Goal: Task Accomplishment & Management: Complete application form

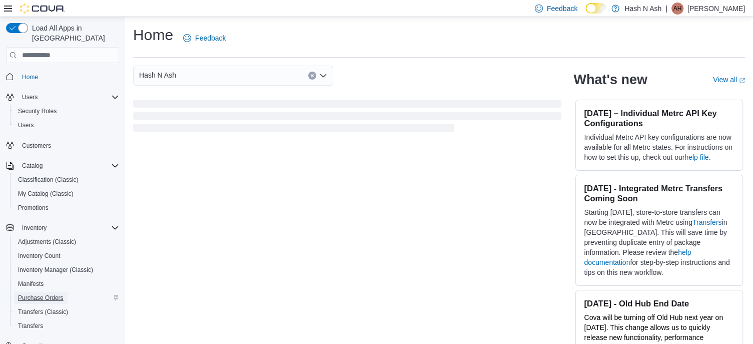
click at [50, 292] on span "Purchase Orders" at bounding box center [41, 298] width 46 height 12
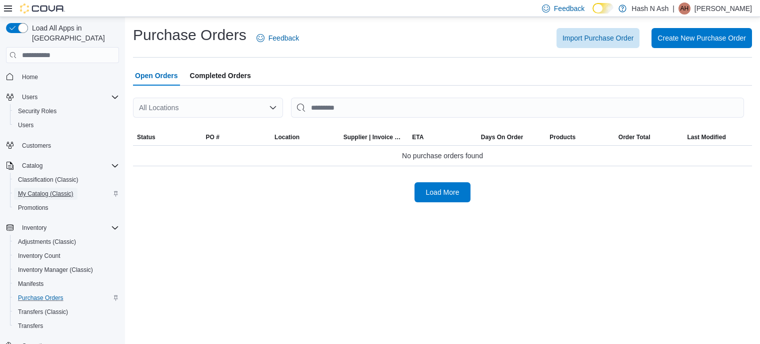
click at [56, 190] on span "My Catalog (Classic)" at bounding box center [46, 194] width 56 height 8
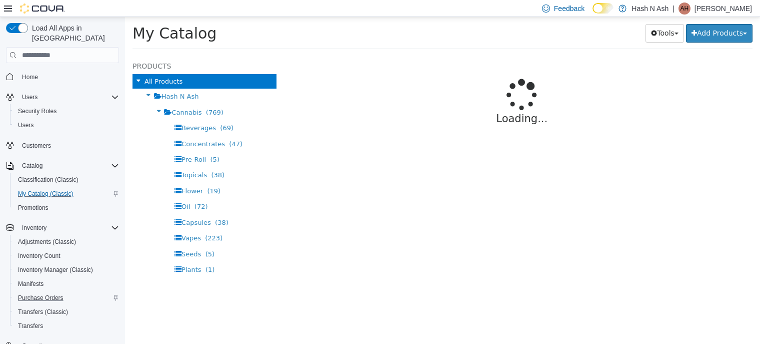
select select "**********"
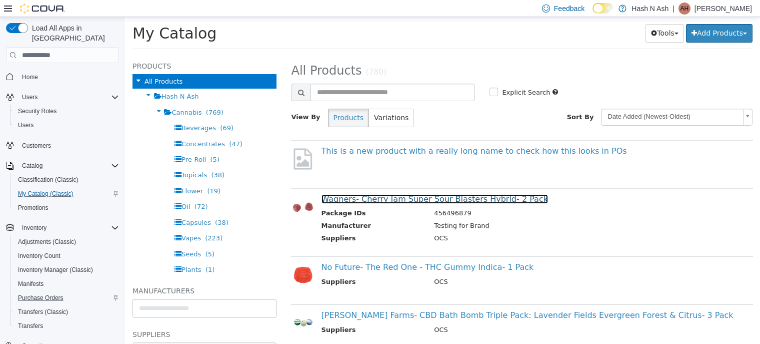
click at [373, 202] on link "Wagners- Cherry Jam Super Sour Blasters Hybrid- 2 Pack" at bounding box center [435, 199] width 227 height 10
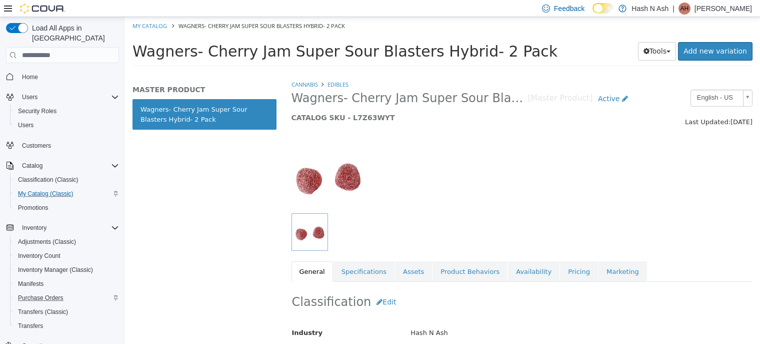
scroll to position [167, 0]
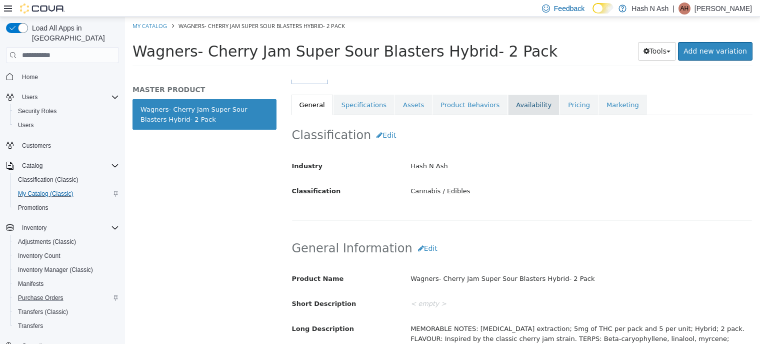
click at [511, 111] on link "Availability" at bounding box center [534, 105] width 52 height 21
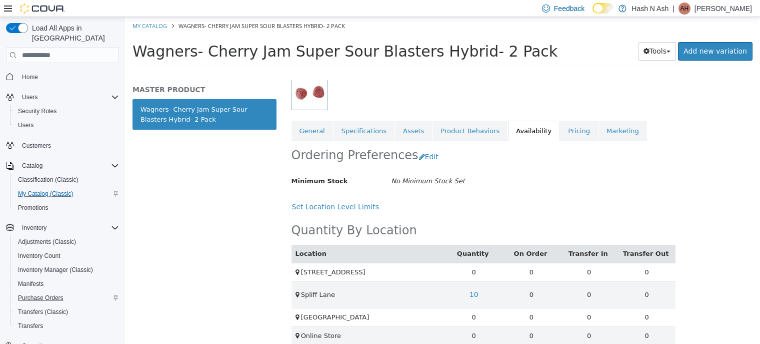
scroll to position [142, 0]
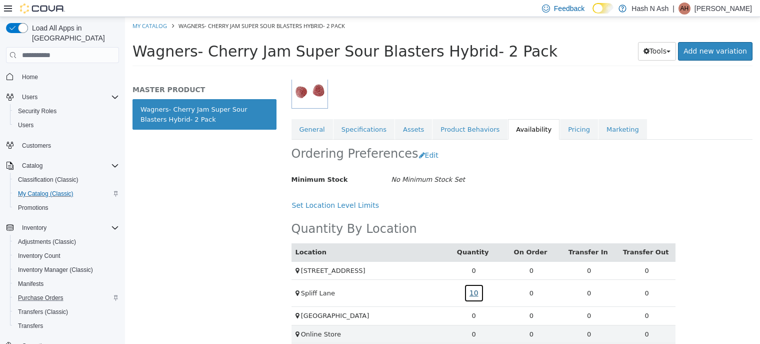
click at [470, 290] on link "10" at bounding box center [474, 293] width 20 height 19
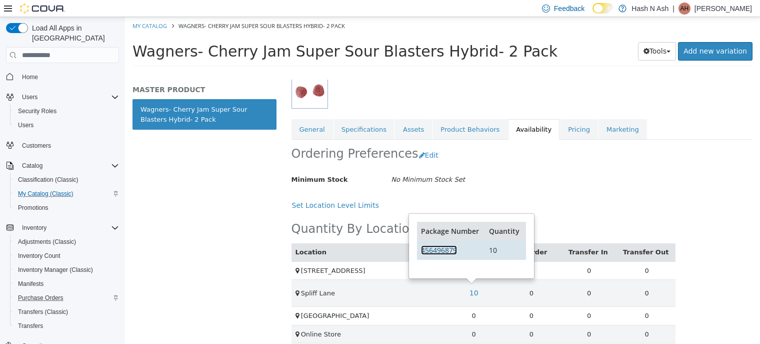
click at [438, 249] on link "456496879" at bounding box center [439, 250] width 36 height 10
click at [738, 7] on p "Ash Hash" at bounding box center [724, 9] width 58 height 12
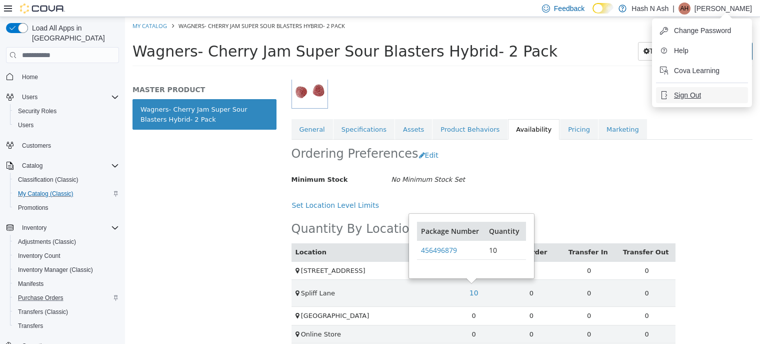
click at [698, 97] on span "Sign Out" at bounding box center [687, 95] width 27 height 10
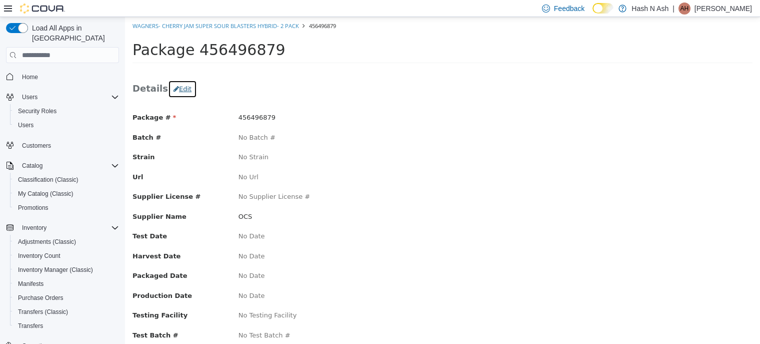
click at [178, 87] on button "Edit" at bounding box center [182, 89] width 29 height 18
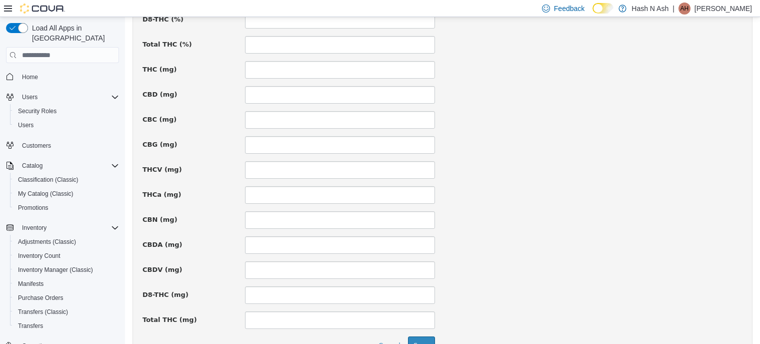
scroll to position [738, 0]
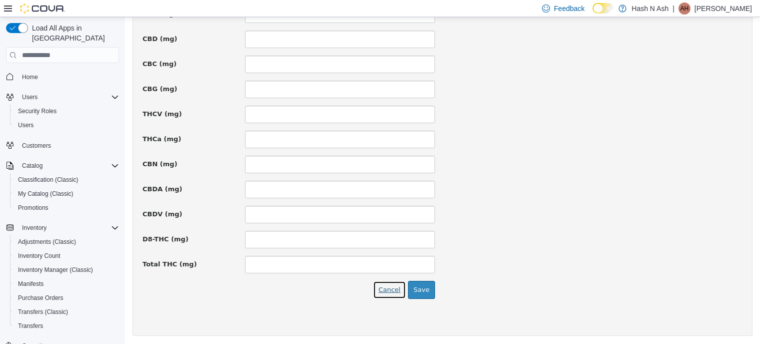
click at [392, 287] on button "Cancel" at bounding box center [389, 290] width 33 height 18
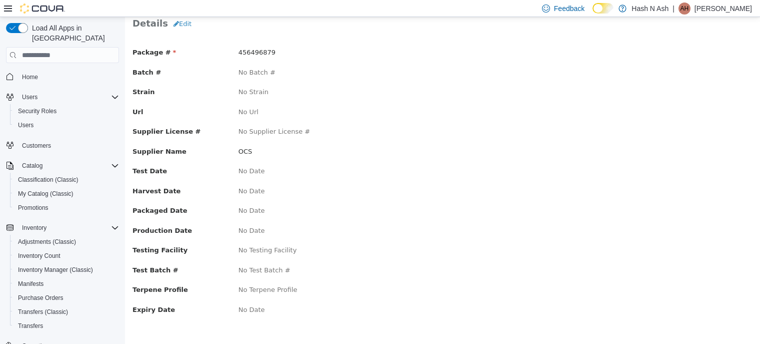
scroll to position [65, 0]
click at [43, 294] on button "Purchase Orders" at bounding box center [66, 298] width 113 height 14
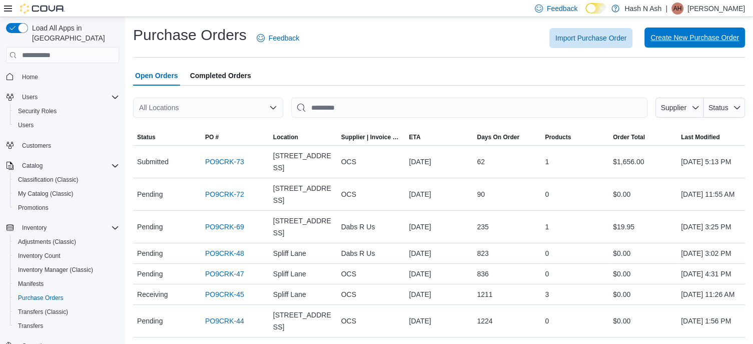
click at [711, 46] on span "Create New Purchase Order" at bounding box center [694, 38] width 89 height 20
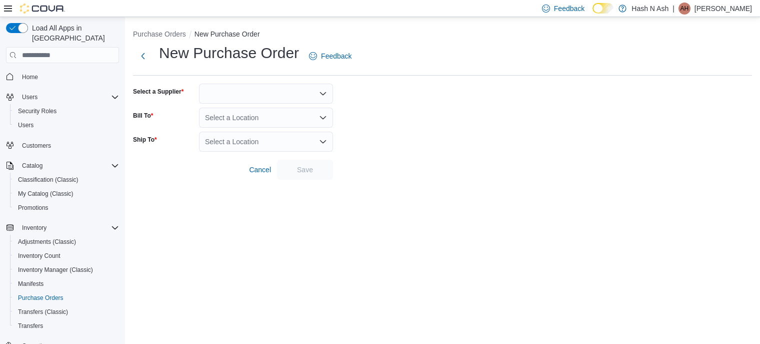
click at [260, 96] on div at bounding box center [266, 94] width 134 height 20
click at [280, 89] on div at bounding box center [266, 94] width 134 height 20
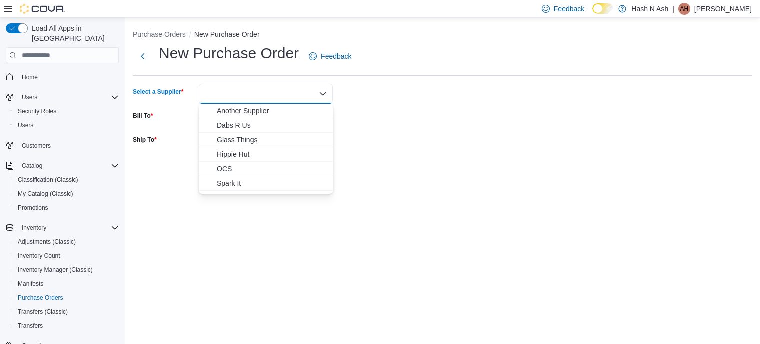
click at [238, 168] on span "OCS" at bounding box center [272, 169] width 110 height 10
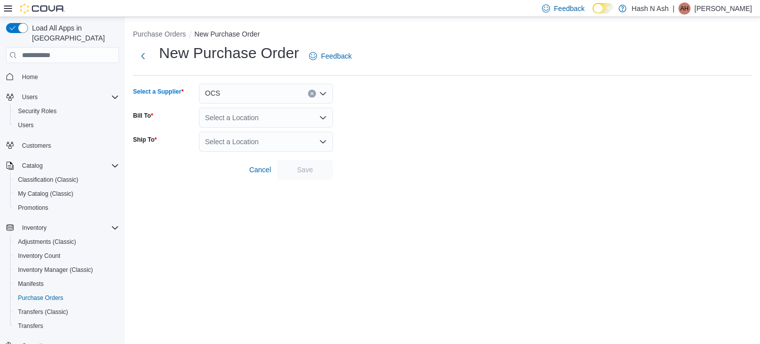
click at [264, 118] on div "Select a Location" at bounding box center [266, 118] width 134 height 20
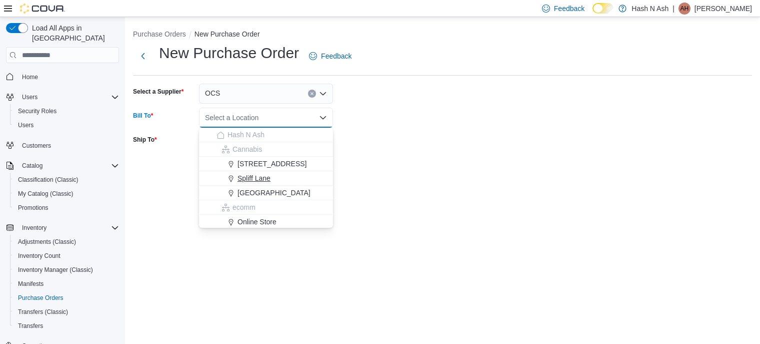
click at [272, 176] on div "Spliff Lane" at bounding box center [272, 178] width 110 height 10
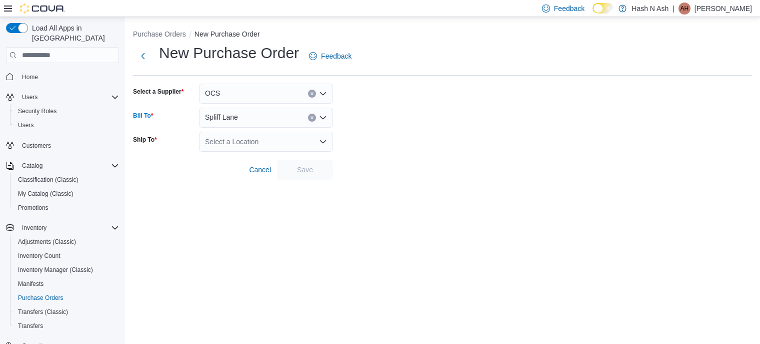
click at [271, 140] on div "Select a Location" at bounding box center [266, 142] width 134 height 20
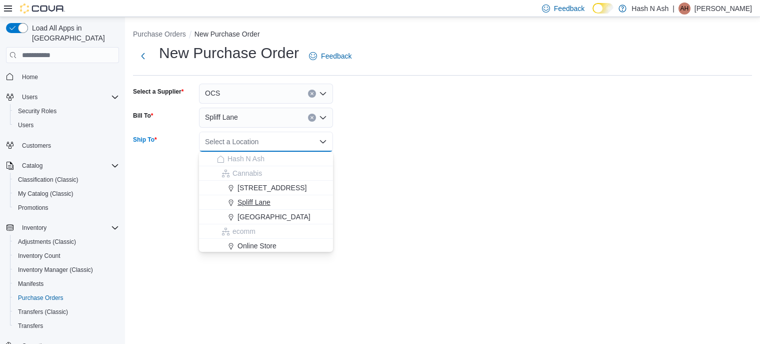
click at [280, 200] on div "Spliff Lane" at bounding box center [272, 202] width 110 height 10
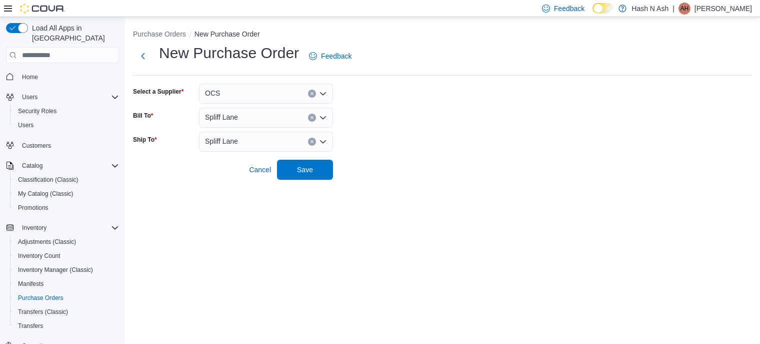
click at [292, 157] on div at bounding box center [442, 156] width 619 height 8
click at [304, 171] on span "Save" at bounding box center [305, 169] width 16 height 10
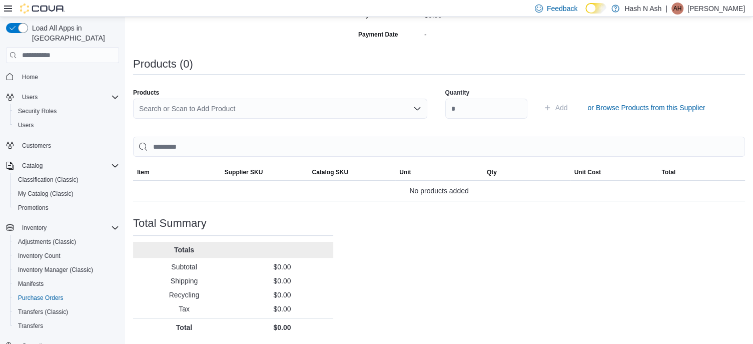
scroll to position [94, 0]
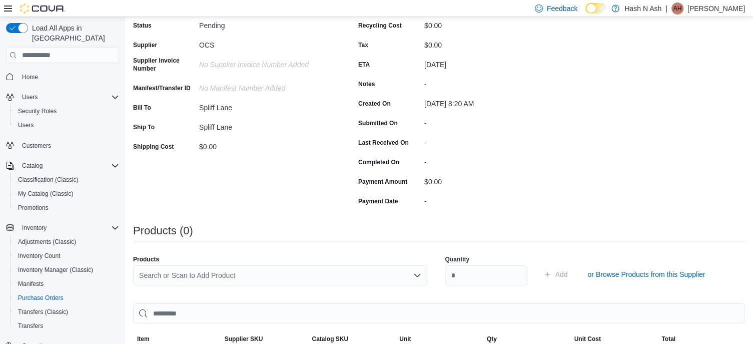
click at [405, 278] on div "Search or Scan to Add Product" at bounding box center [280, 275] width 294 height 20
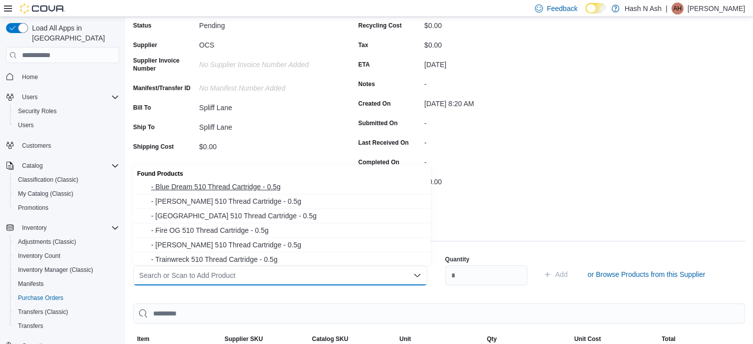
click at [286, 181] on button "- Blue Dream 510 Thread Cartridge - 0.5g" at bounding box center [282, 187] width 298 height 15
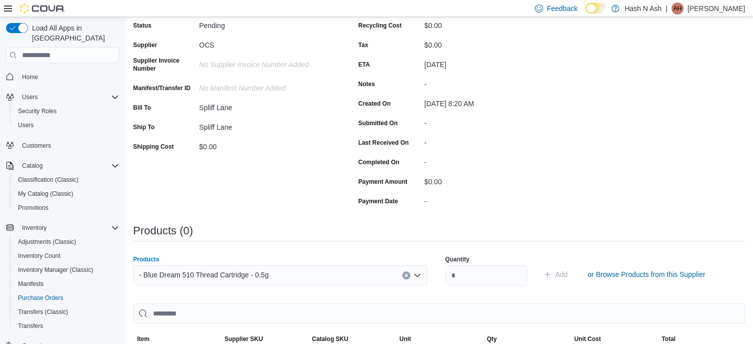
scroll to position [261, 0]
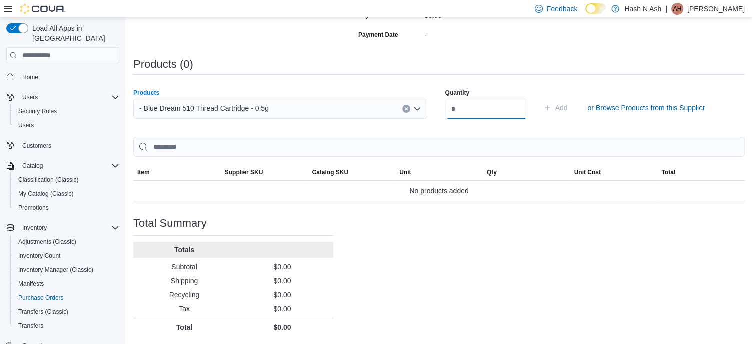
click at [469, 111] on input "number" at bounding box center [486, 109] width 82 height 20
click at [469, 112] on input "number" at bounding box center [486, 109] width 82 height 20
type input "**"
click at [550, 108] on icon "submit" at bounding box center [547, 107] width 5 height 5
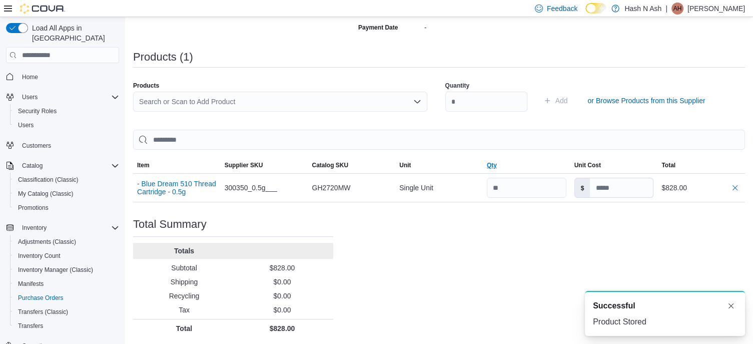
scroll to position [269, 0]
click at [735, 308] on button "Dismiss toast" at bounding box center [731, 305] width 12 height 12
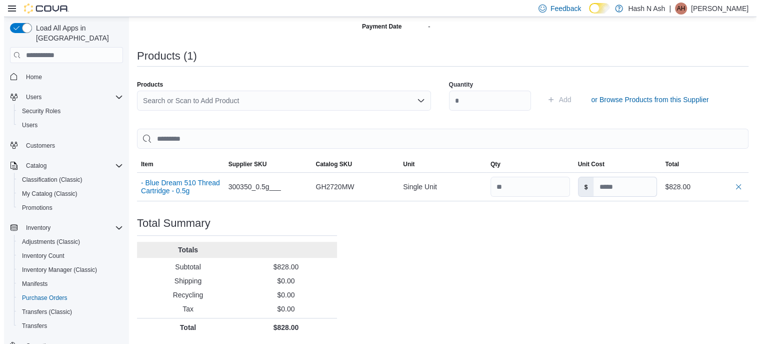
scroll to position [0, 0]
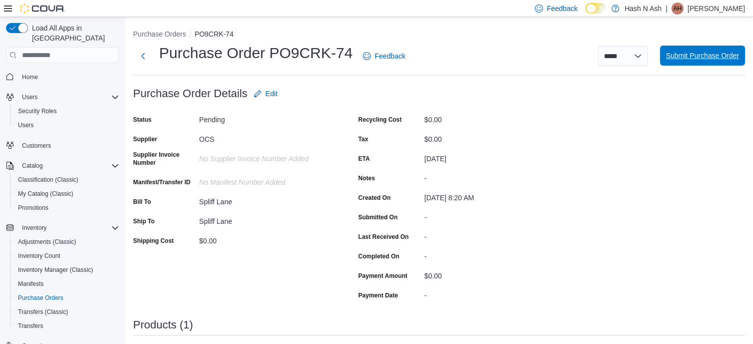
click at [695, 58] on span "Submit Purchase Order" at bounding box center [702, 56] width 73 height 10
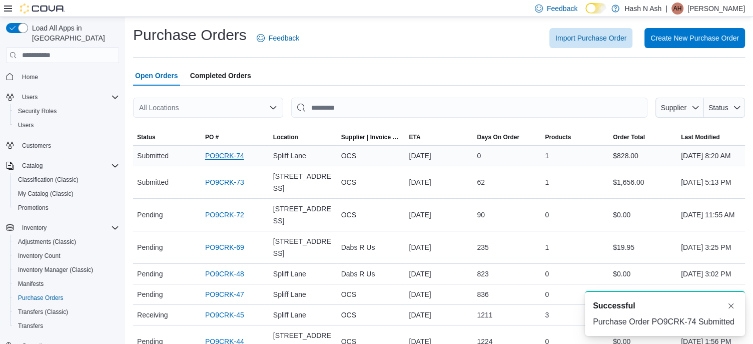
click at [233, 159] on link "PO9CRK-74" at bounding box center [224, 156] width 39 height 12
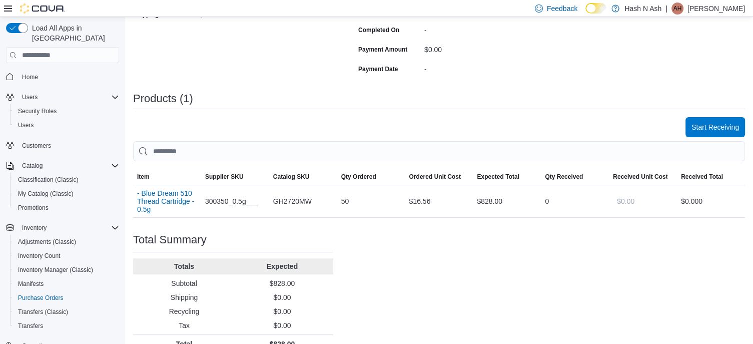
scroll to position [244, 0]
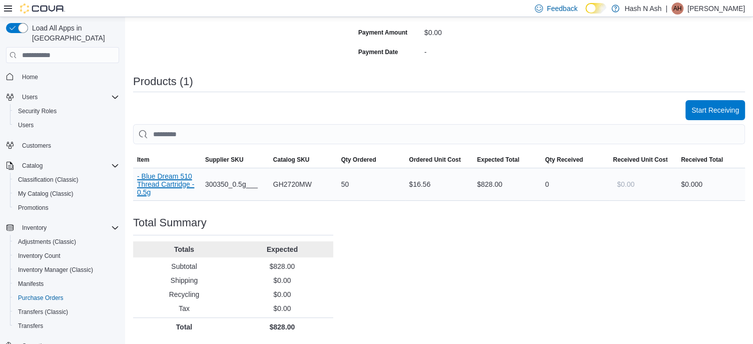
click at [178, 181] on button "- Blue Dream 510 Thread Cartridge - 0.5g" at bounding box center [167, 184] width 60 height 24
click at [692, 107] on button "Start Receiving" at bounding box center [715, 110] width 60 height 20
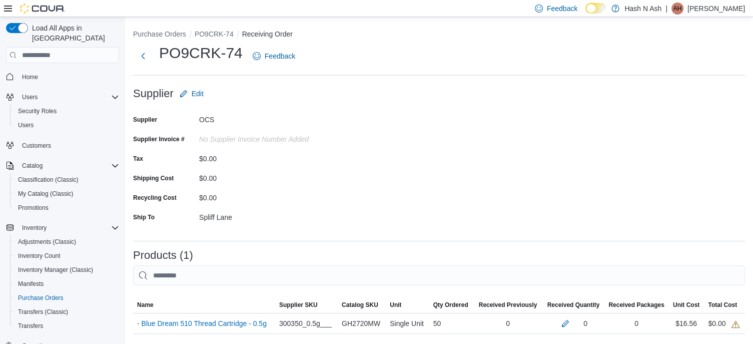
scroll to position [149, 0]
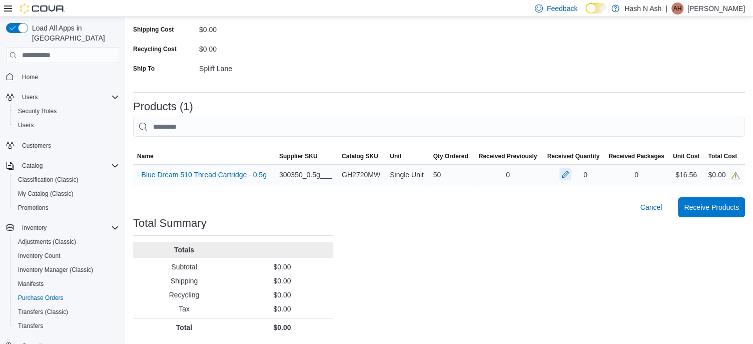
click at [570, 173] on button "button" at bounding box center [565, 174] width 12 height 12
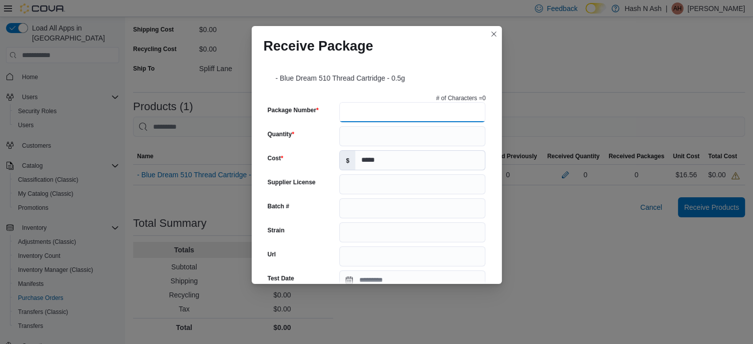
click at [381, 114] on input "Package Number" at bounding box center [412, 112] width 146 height 20
type input "**********"
click at [410, 136] on input "Quantity" at bounding box center [412, 136] width 146 height 20
type input "**"
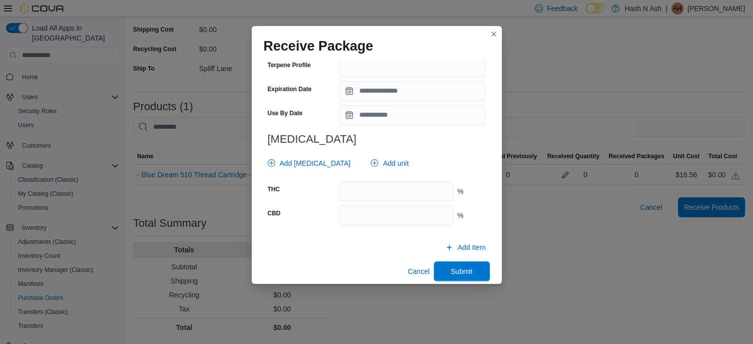
scroll to position [366, 0]
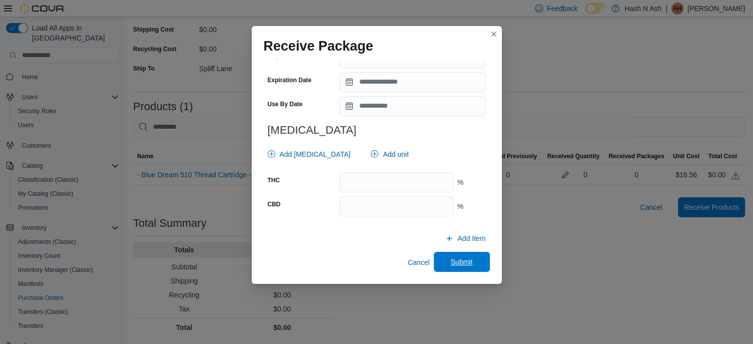
click at [451, 258] on span "Submit" at bounding box center [462, 262] width 22 height 10
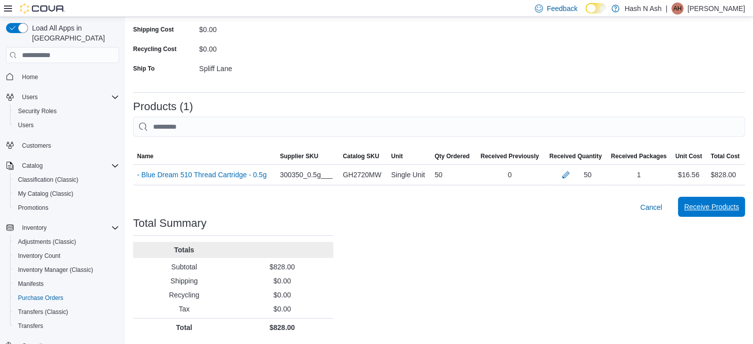
click at [702, 214] on span "Receive Products" at bounding box center [711, 207] width 55 height 20
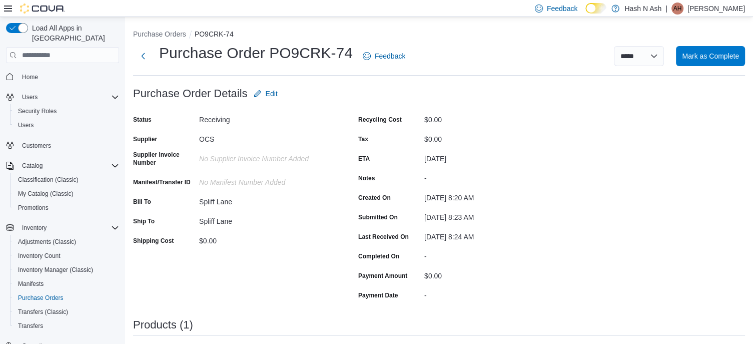
click at [713, 8] on div "| AH Ash Hash" at bounding box center [705, 9] width 80 height 12
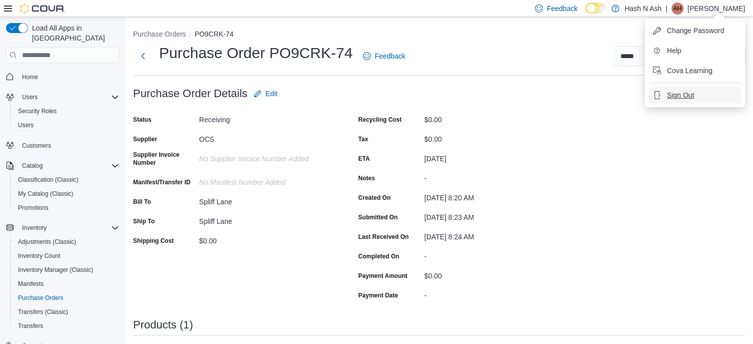
drag, startPoint x: 679, startPoint y: 94, endPoint x: 674, endPoint y: 87, distance: 8.3
click at [679, 95] on span "Sign Out" at bounding box center [680, 95] width 27 height 10
